Goal: Complete application form: Complete application form

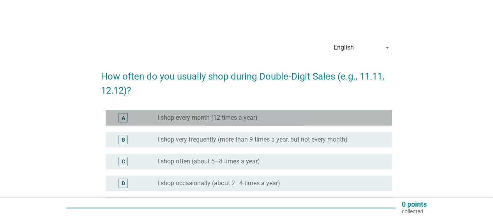
click at [238, 121] on label "I shop every month (12 times a year)" at bounding box center [207, 118] width 100 height 8
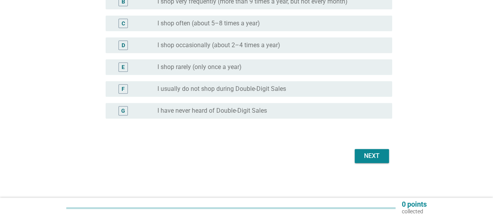
scroll to position [140, 0]
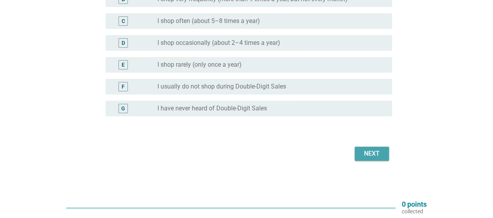
click at [362, 153] on div "Next" at bounding box center [372, 153] width 22 height 9
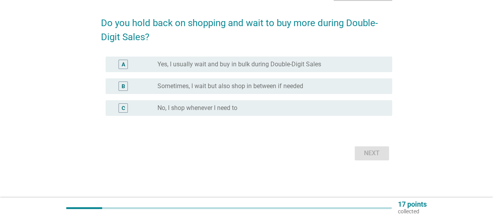
scroll to position [0, 0]
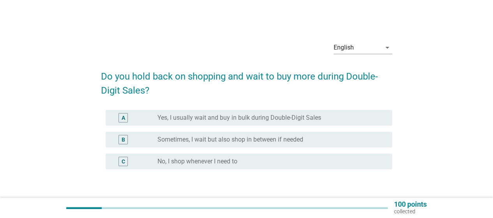
drag, startPoint x: 168, startPoint y: 114, endPoint x: 178, endPoint y: 120, distance: 11.2
click at [168, 114] on label "Yes, I usually wait and buy in bulk during Double-Digit Sales" at bounding box center [239, 118] width 164 height 8
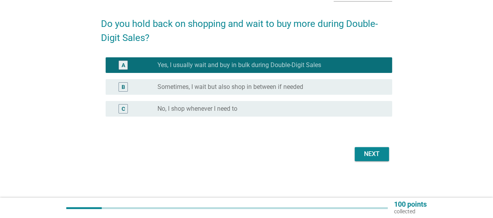
scroll to position [53, 0]
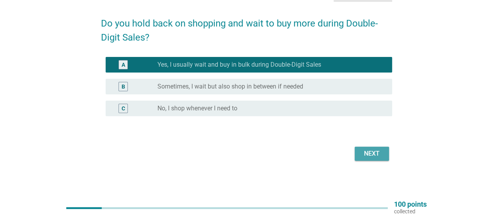
click at [382, 155] on div "Next" at bounding box center [372, 153] width 22 height 9
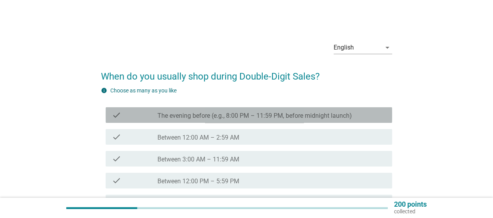
click at [236, 120] on div "check check_box_outline_blank The evening before (e.g., 8:00 PM – 11:59 PM, bef…" at bounding box center [249, 115] width 286 height 16
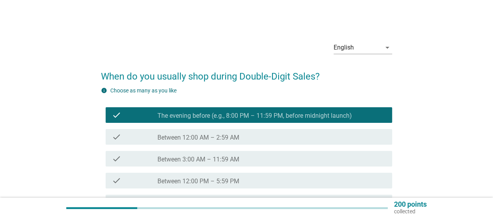
click at [237, 136] on label "Between 12:00 AM – 2:59 AM" at bounding box center [198, 138] width 82 height 8
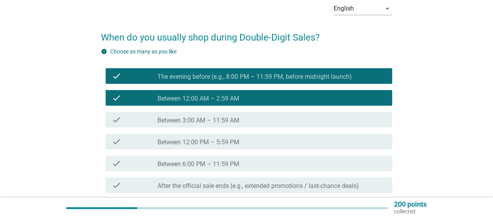
scroll to position [78, 0]
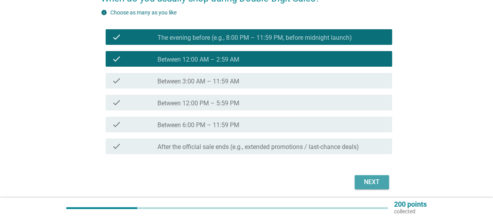
click at [378, 181] on div "Next" at bounding box center [372, 181] width 22 height 9
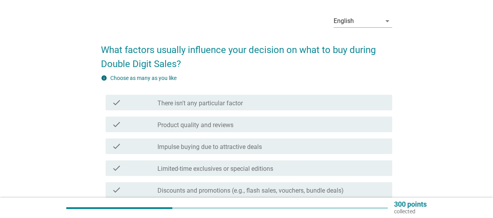
scroll to position [39, 0]
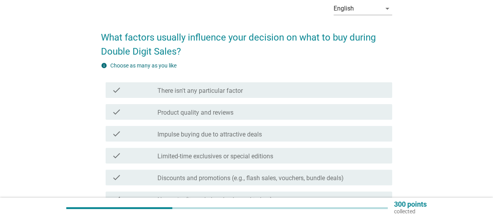
click at [235, 134] on label "Impulse buying due to attractive deals" at bounding box center [209, 134] width 104 height 8
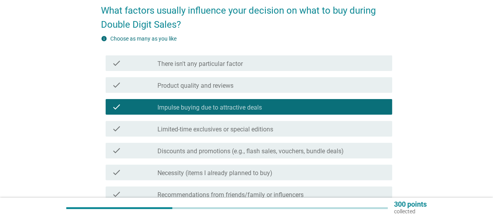
scroll to position [78, 0]
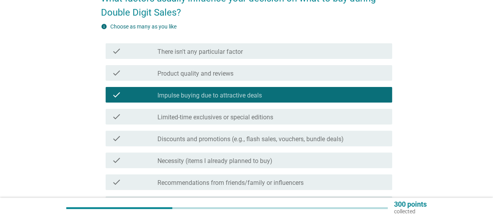
click at [228, 141] on label "Discounts and promotions (e.g., flash sales, vouchers, bundle deals)" at bounding box center [250, 139] width 186 height 8
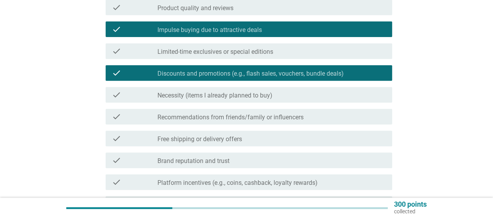
scroll to position [156, 0]
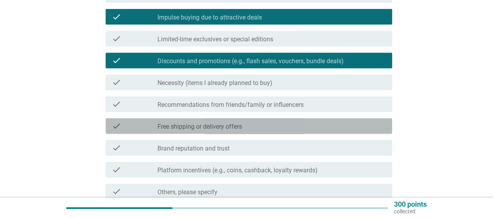
click at [240, 129] on label "Free shipping or delivery offers" at bounding box center [199, 127] width 85 height 8
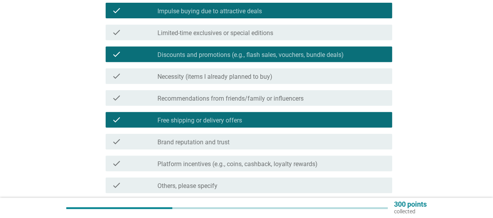
scroll to position [195, 0]
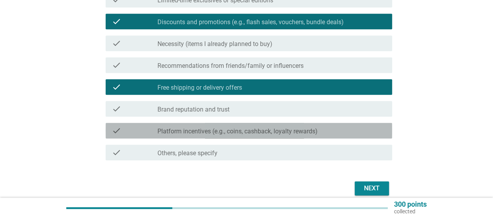
click at [241, 134] on label "Platform incentives (e.g., coins, cashback, loyalty rewards)" at bounding box center [237, 131] width 160 height 8
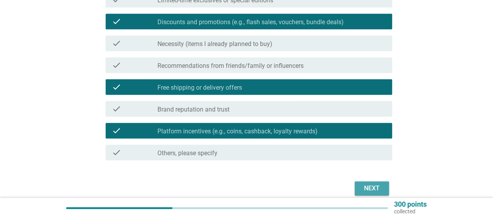
click at [371, 183] on button "Next" at bounding box center [371, 188] width 34 height 14
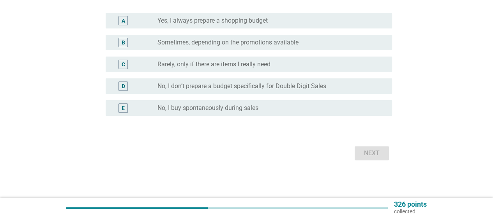
scroll to position [0, 0]
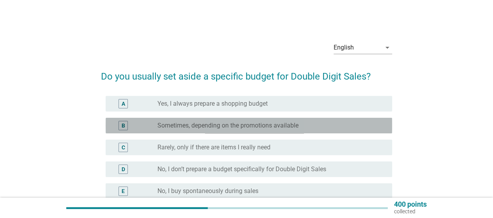
click at [228, 124] on label "Sometimes, depending on the promotions available" at bounding box center [227, 125] width 141 height 8
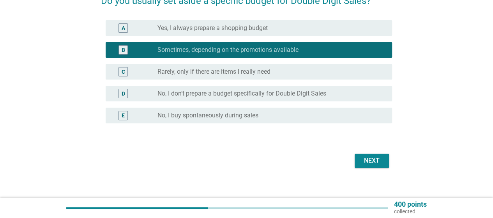
scroll to position [78, 0]
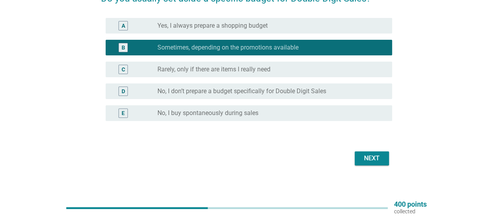
click at [387, 154] on button "Next" at bounding box center [371, 158] width 34 height 14
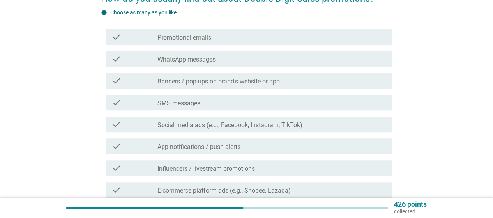
scroll to position [0, 0]
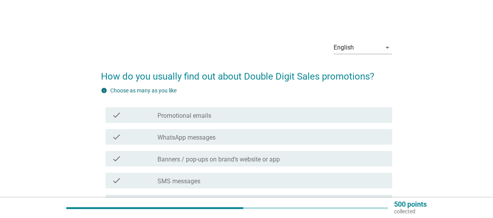
click at [285, 116] on div "check_box_outline_blank Promotional emails" at bounding box center [271, 114] width 228 height 9
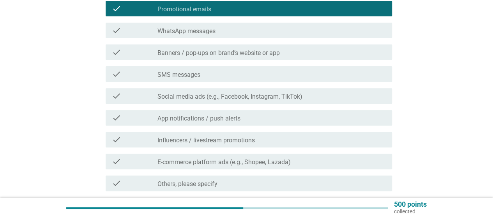
scroll to position [117, 0]
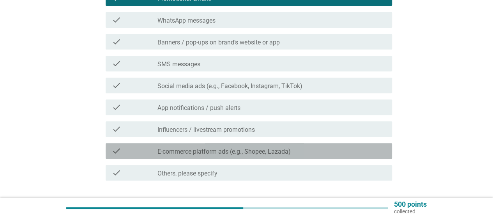
click at [235, 151] on label "E-commerce platform ads (e.g., Shopee, Lazada)" at bounding box center [223, 152] width 133 height 8
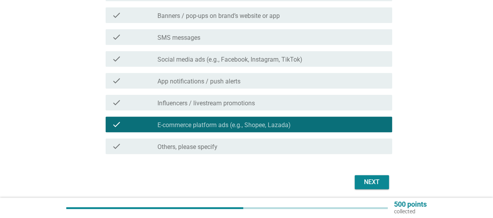
scroll to position [156, 0]
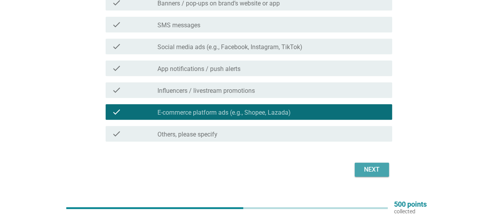
click at [379, 170] on div "Next" at bounding box center [372, 169] width 22 height 9
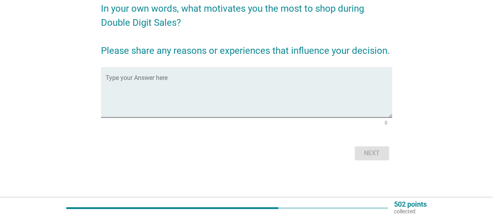
scroll to position [0, 0]
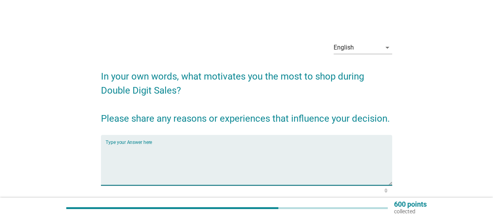
click at [281, 160] on textarea "Type your Answer here" at bounding box center [249, 164] width 286 height 41
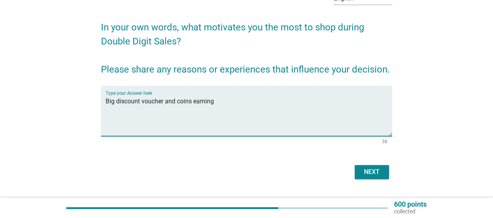
scroll to position [68, 0]
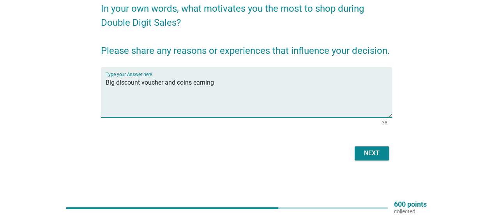
type textarea "Big discount voucher and coins earning"
click at [371, 150] on div "Next" at bounding box center [372, 152] width 22 height 9
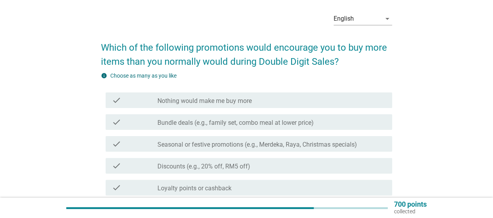
scroll to position [39, 0]
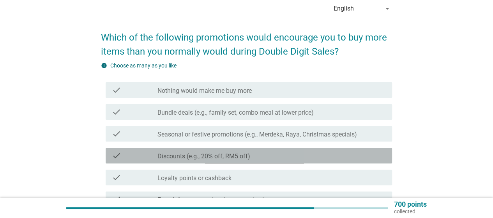
click at [249, 154] on label "Discounts (e.g., 20% off, RM5 off)" at bounding box center [203, 156] width 93 height 8
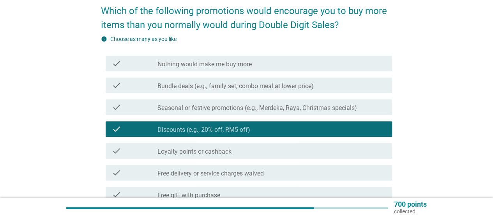
scroll to position [78, 0]
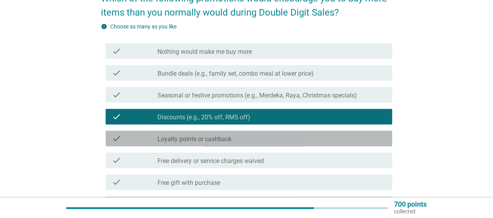
click at [257, 136] on div "check_box_outline_blank Loyalty points or cashback" at bounding box center [271, 138] width 228 height 9
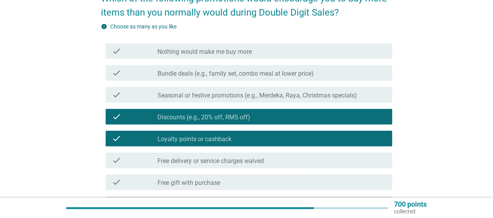
click at [259, 160] on label "Free delivery or service charges waived" at bounding box center [210, 161] width 106 height 8
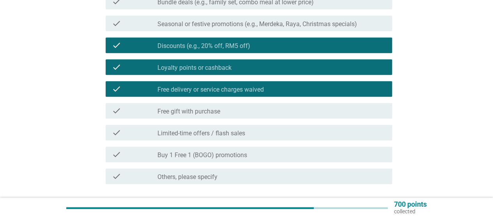
scroll to position [195, 0]
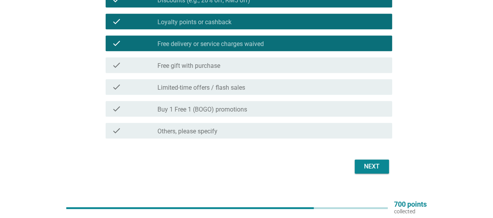
click at [267, 93] on div "check check_box_outline_blank Limited-time offers / flash sales" at bounding box center [249, 87] width 286 height 16
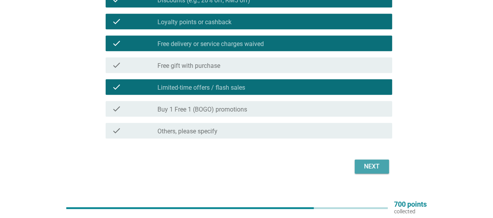
click at [361, 167] on div "Next" at bounding box center [372, 166] width 22 height 9
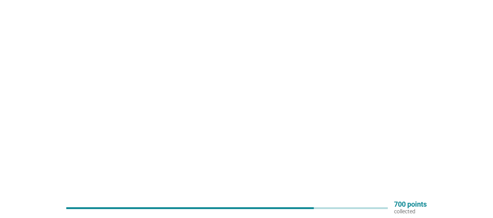
scroll to position [0, 0]
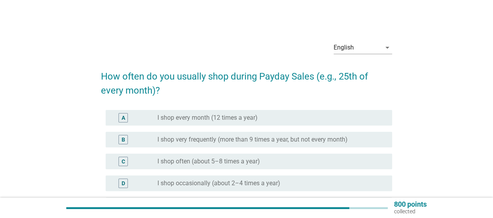
click at [236, 119] on label "I shop every month (12 times a year)" at bounding box center [207, 118] width 100 height 8
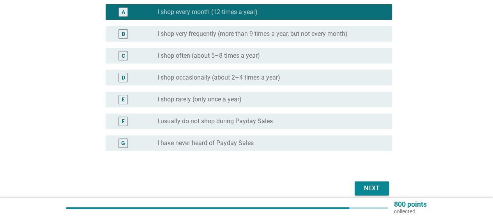
scroll to position [117, 0]
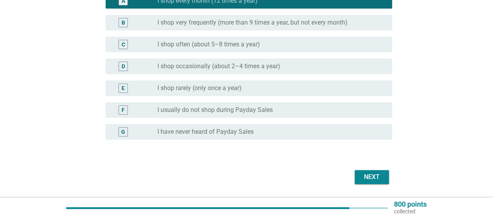
click at [360, 172] on button "Next" at bounding box center [371, 177] width 34 height 14
